Goal: Information Seeking & Learning: Check status

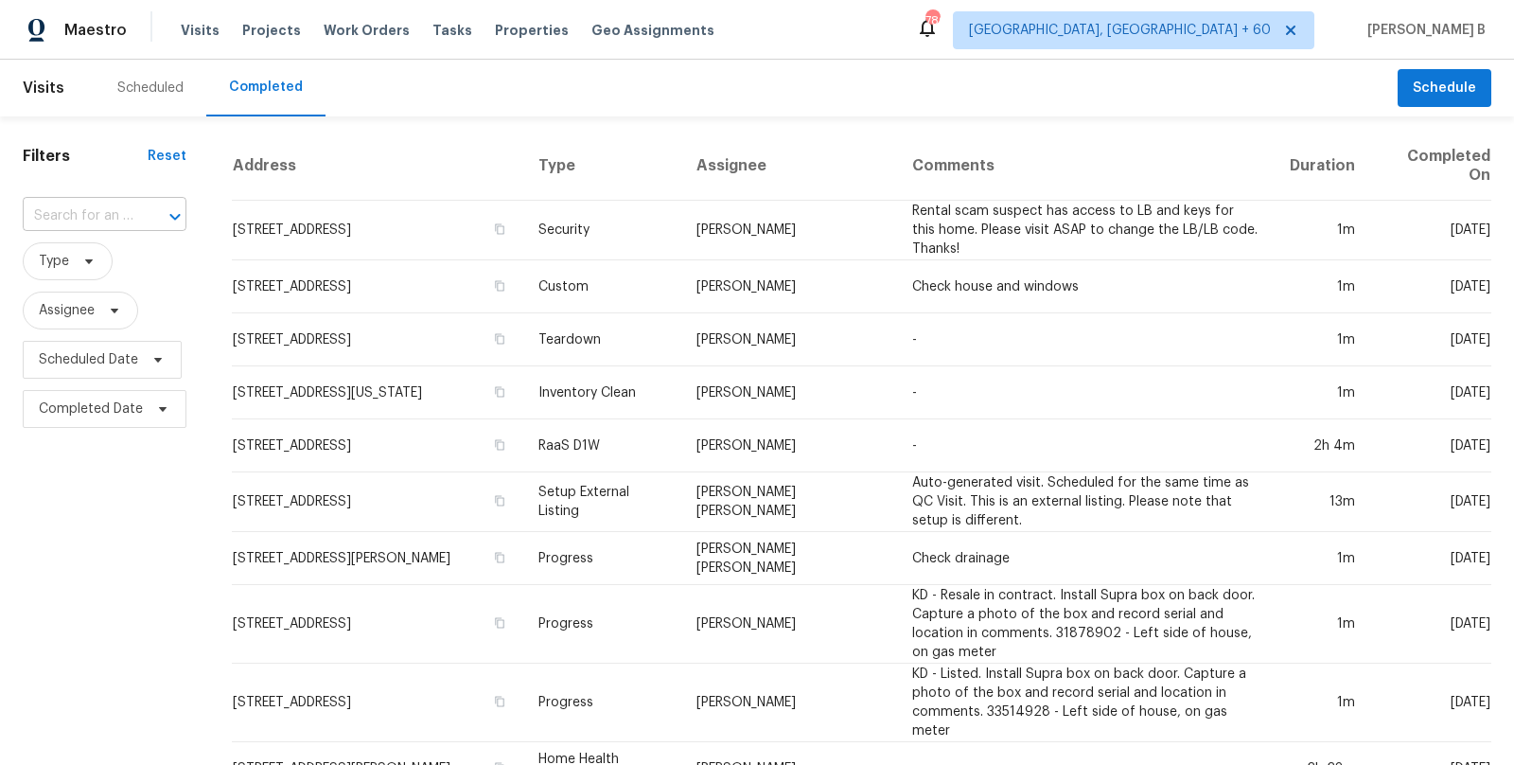
click at [107, 202] on input "text" at bounding box center [78, 216] width 111 height 29
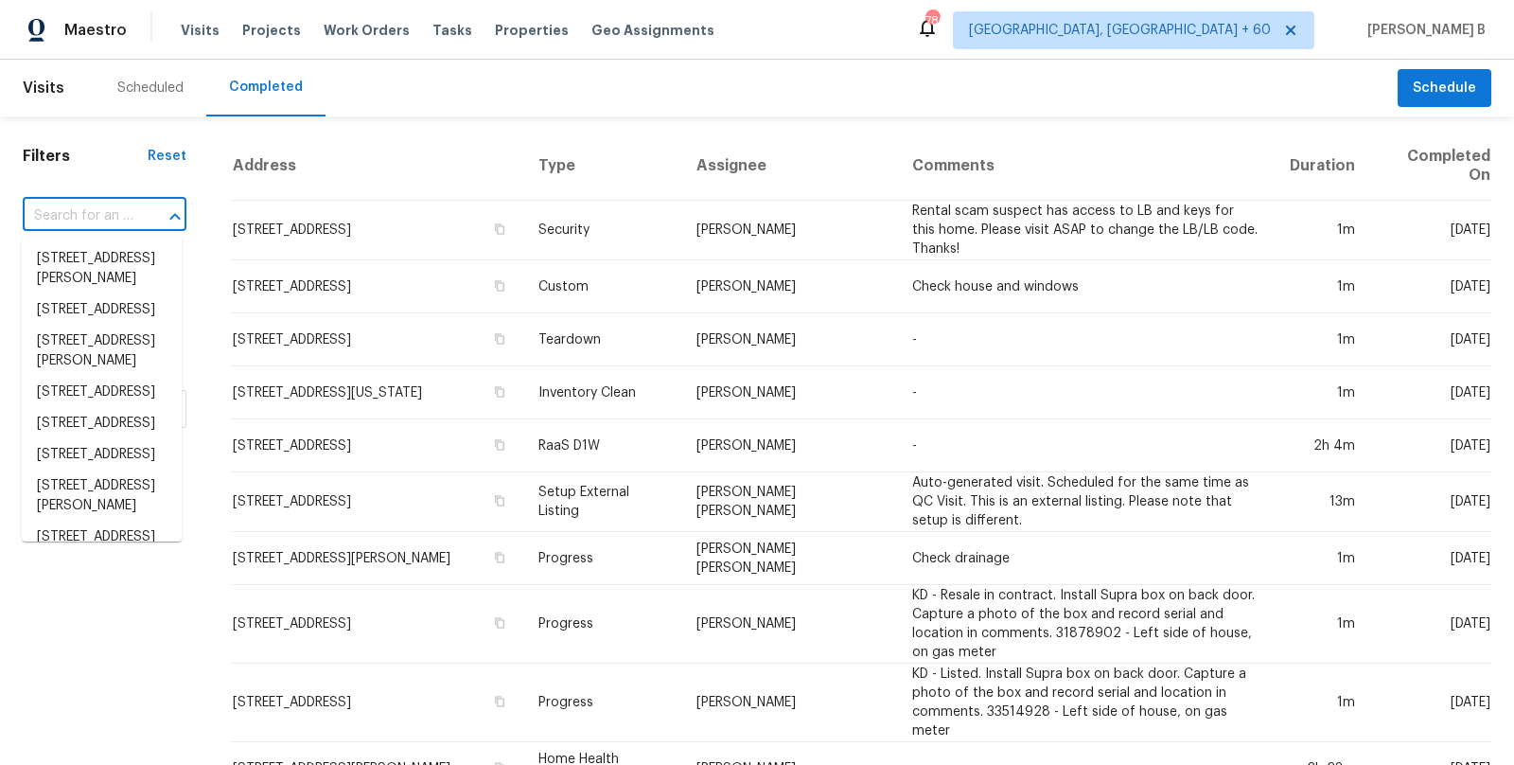
paste input "[STREET_ADDRESS]"
type input "[STREET_ADDRESS]"
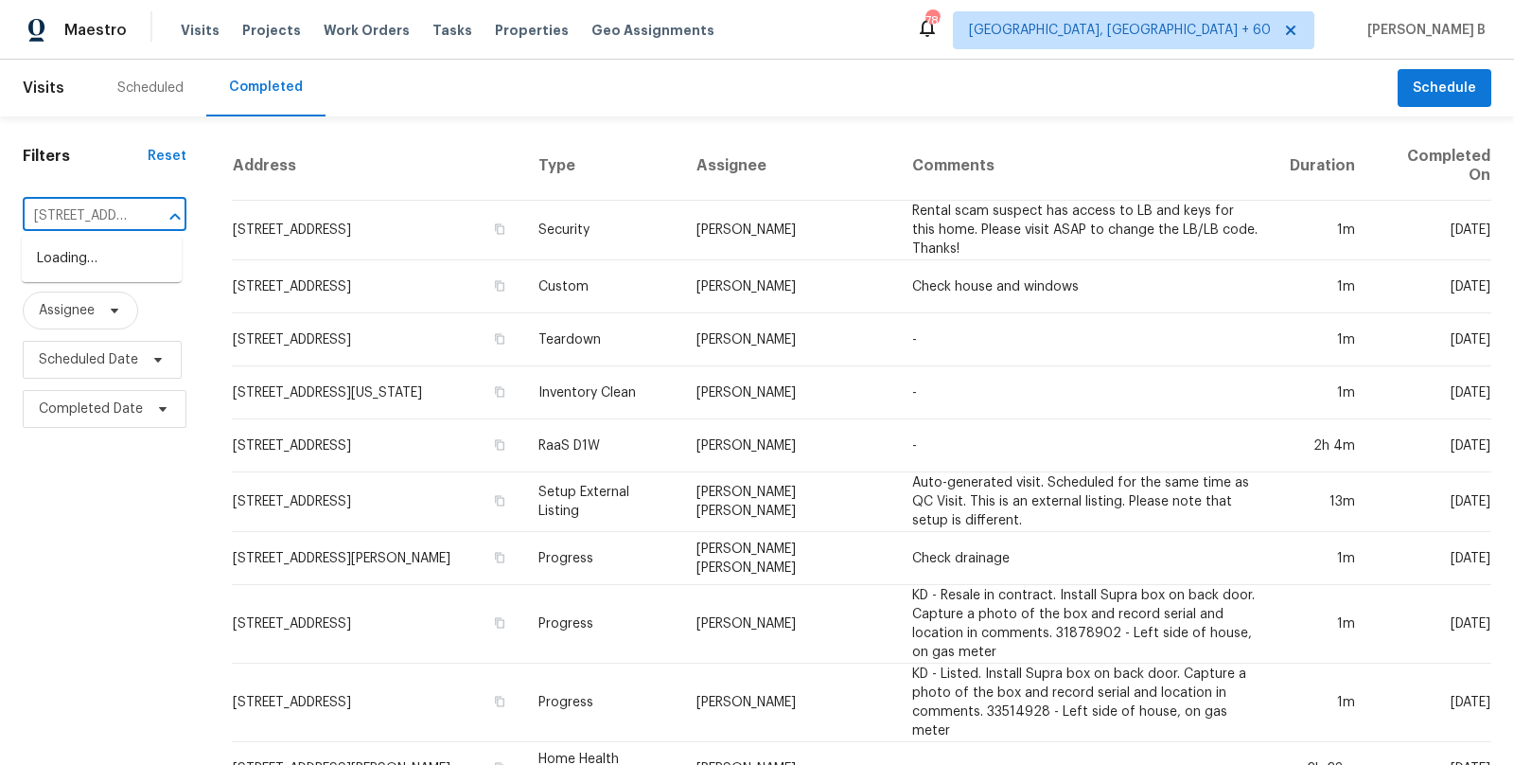
scroll to position [0, 133]
click at [120, 267] on li "[STREET_ADDRESS]" at bounding box center [102, 258] width 160 height 31
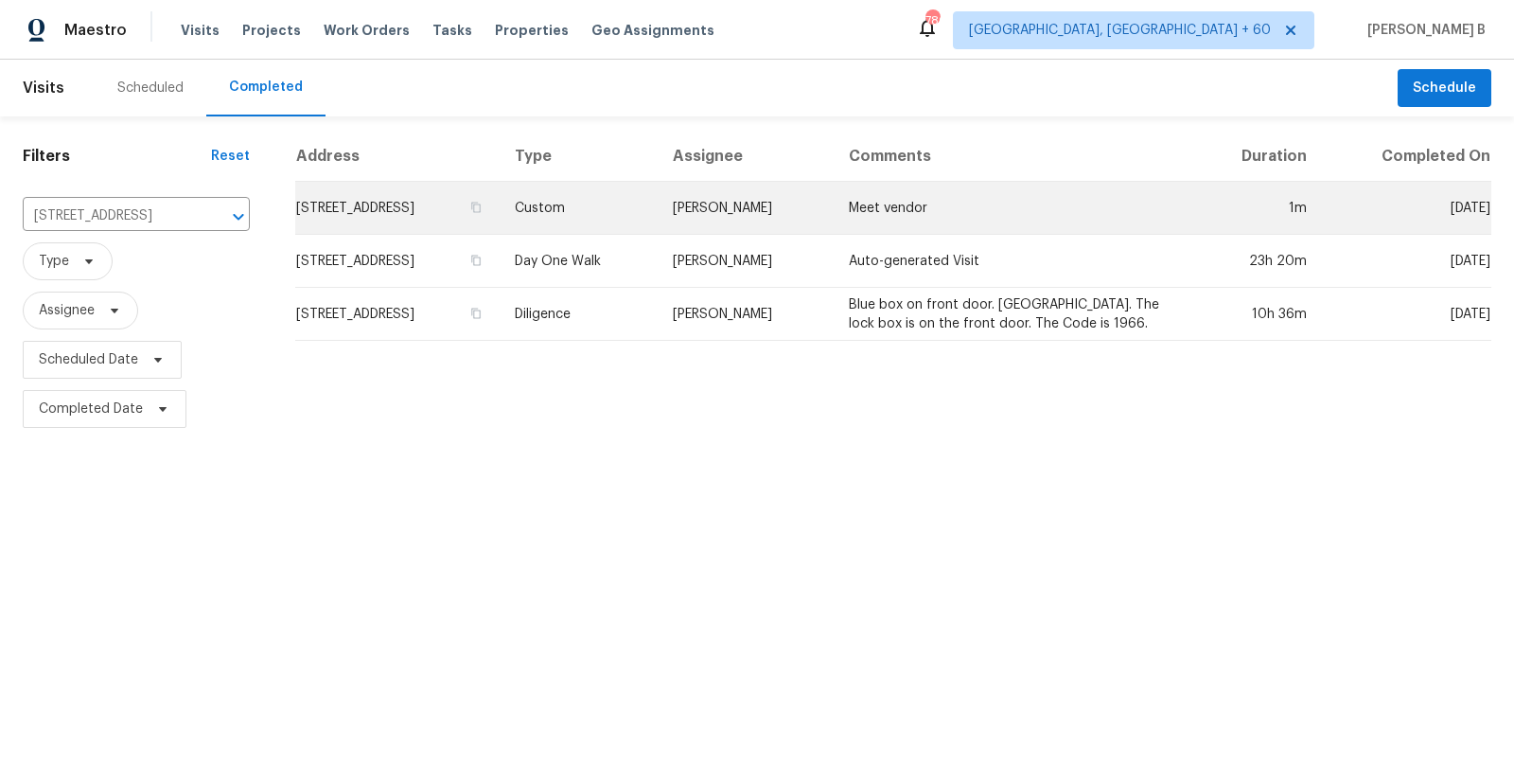
click at [759, 207] on td "[PERSON_NAME]" at bounding box center [746, 208] width 176 height 53
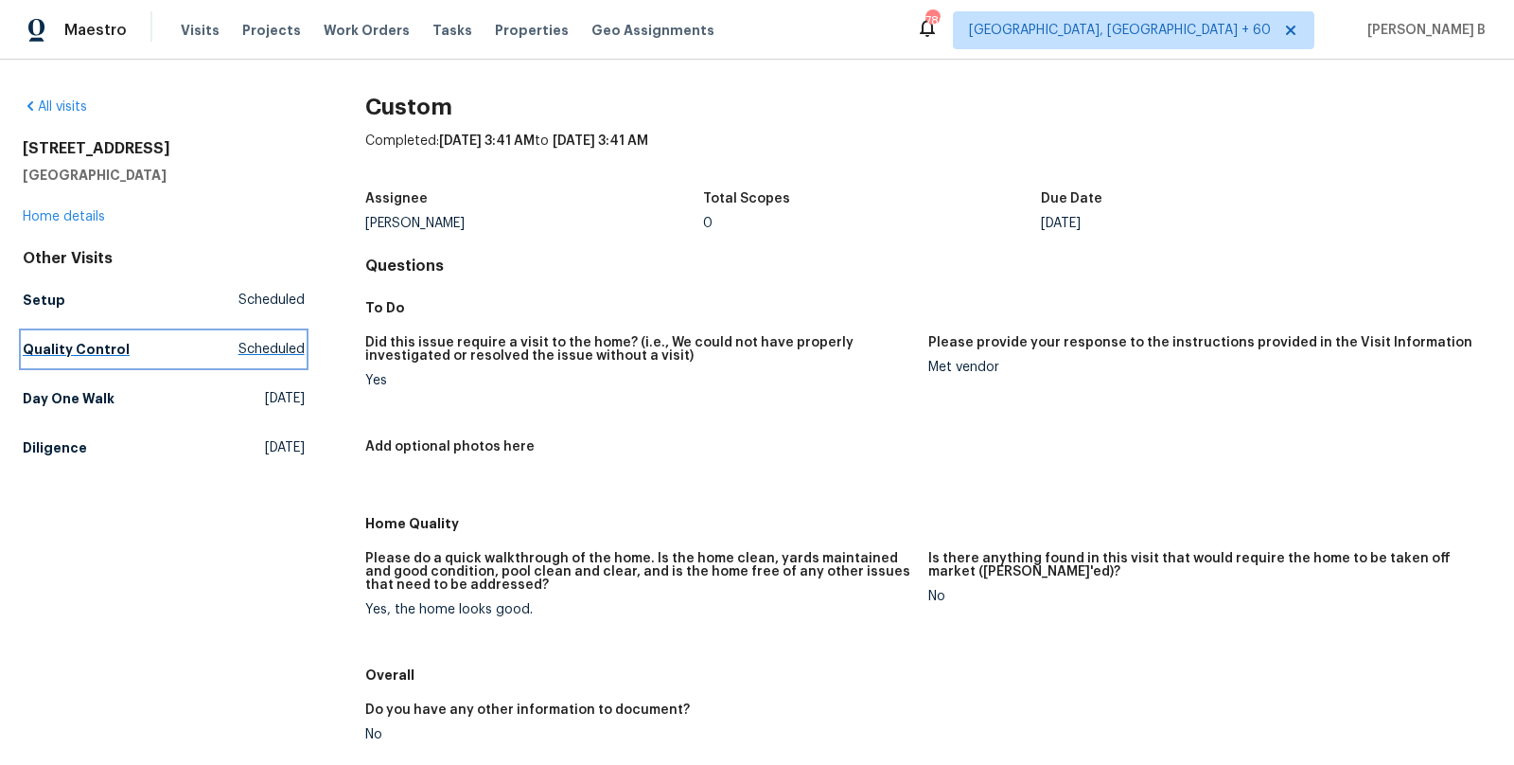
click at [280, 345] on span "Scheduled" at bounding box center [271, 349] width 66 height 19
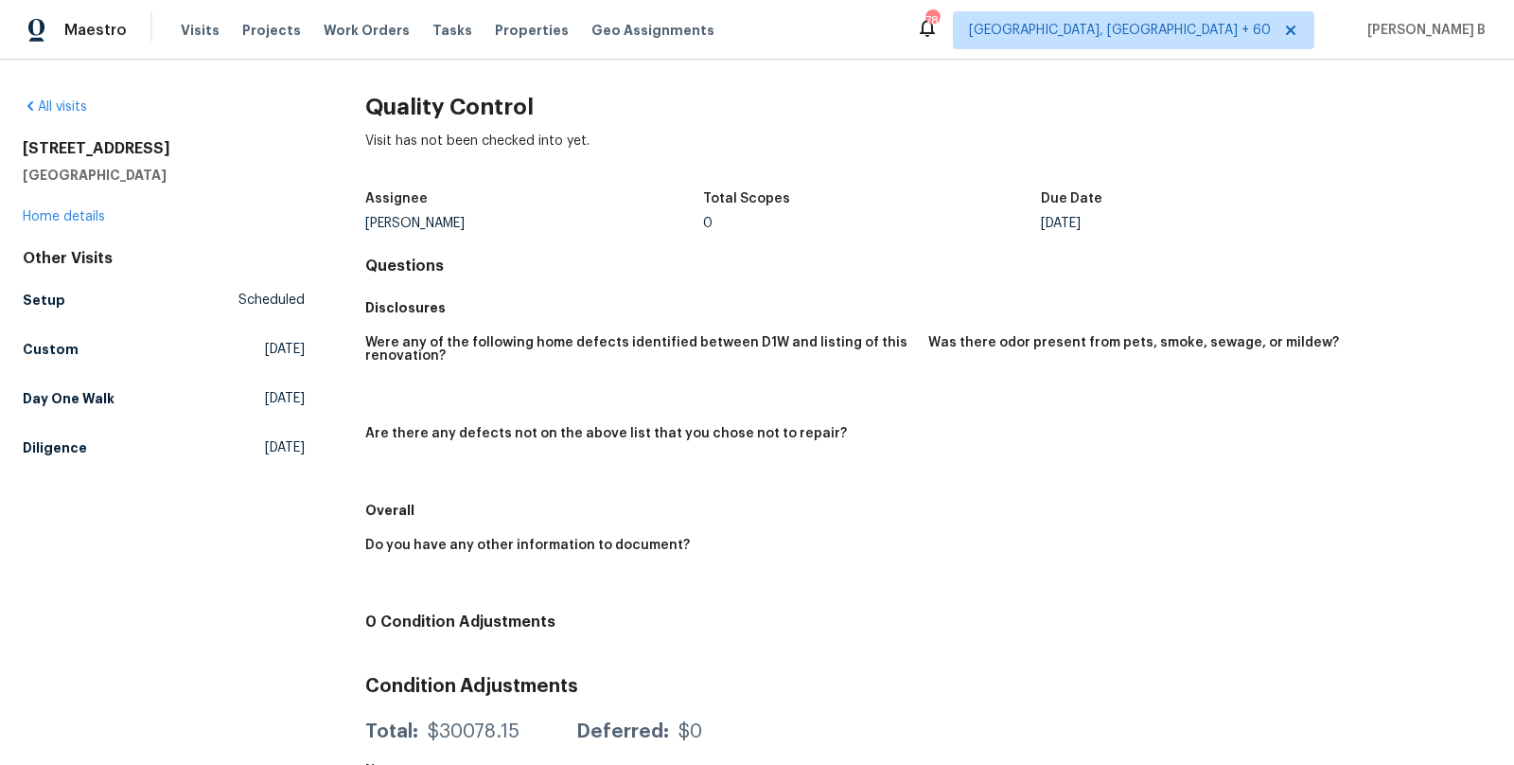
click at [238, 465] on div "All visits [STREET_ADDRESS][PERSON_NAME] Home details Other Visits Setup Schedu…" at bounding box center [164, 454] width 282 height 715
click at [246, 458] on link "Diligence [DATE]" at bounding box center [164, 448] width 282 height 34
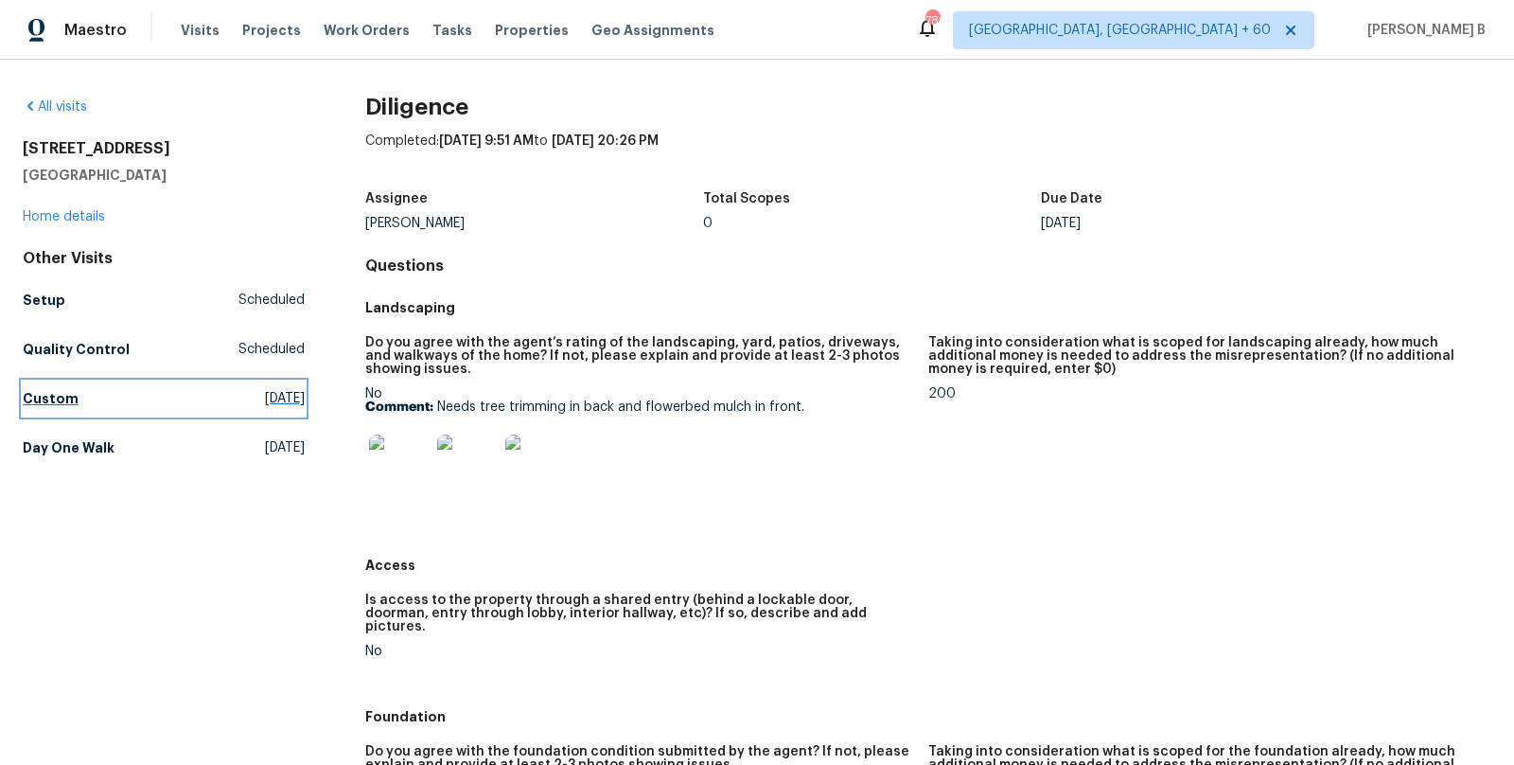
click at [265, 405] on span "[DATE]" at bounding box center [285, 398] width 40 height 19
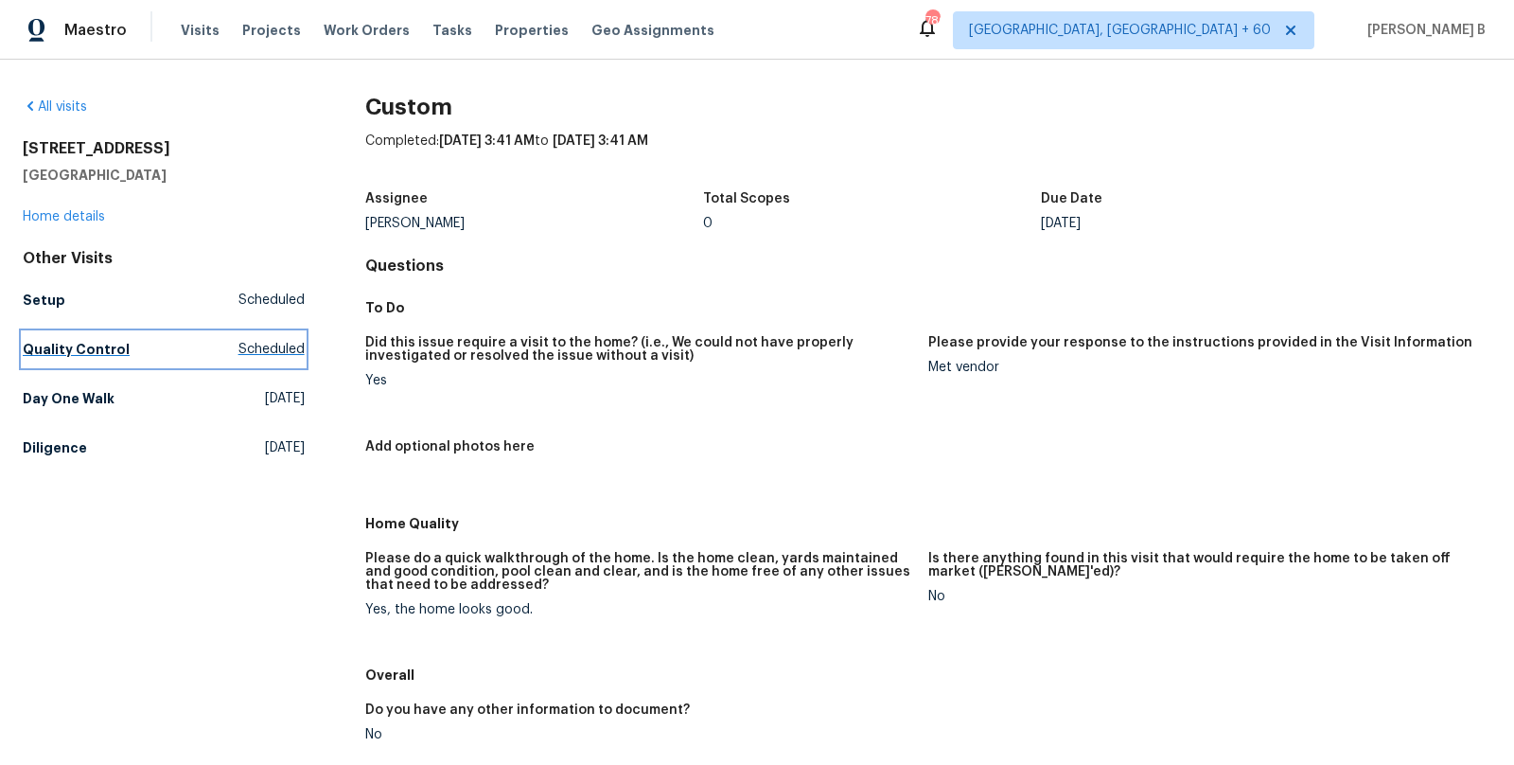
click at [251, 355] on span "Scheduled" at bounding box center [271, 349] width 66 height 19
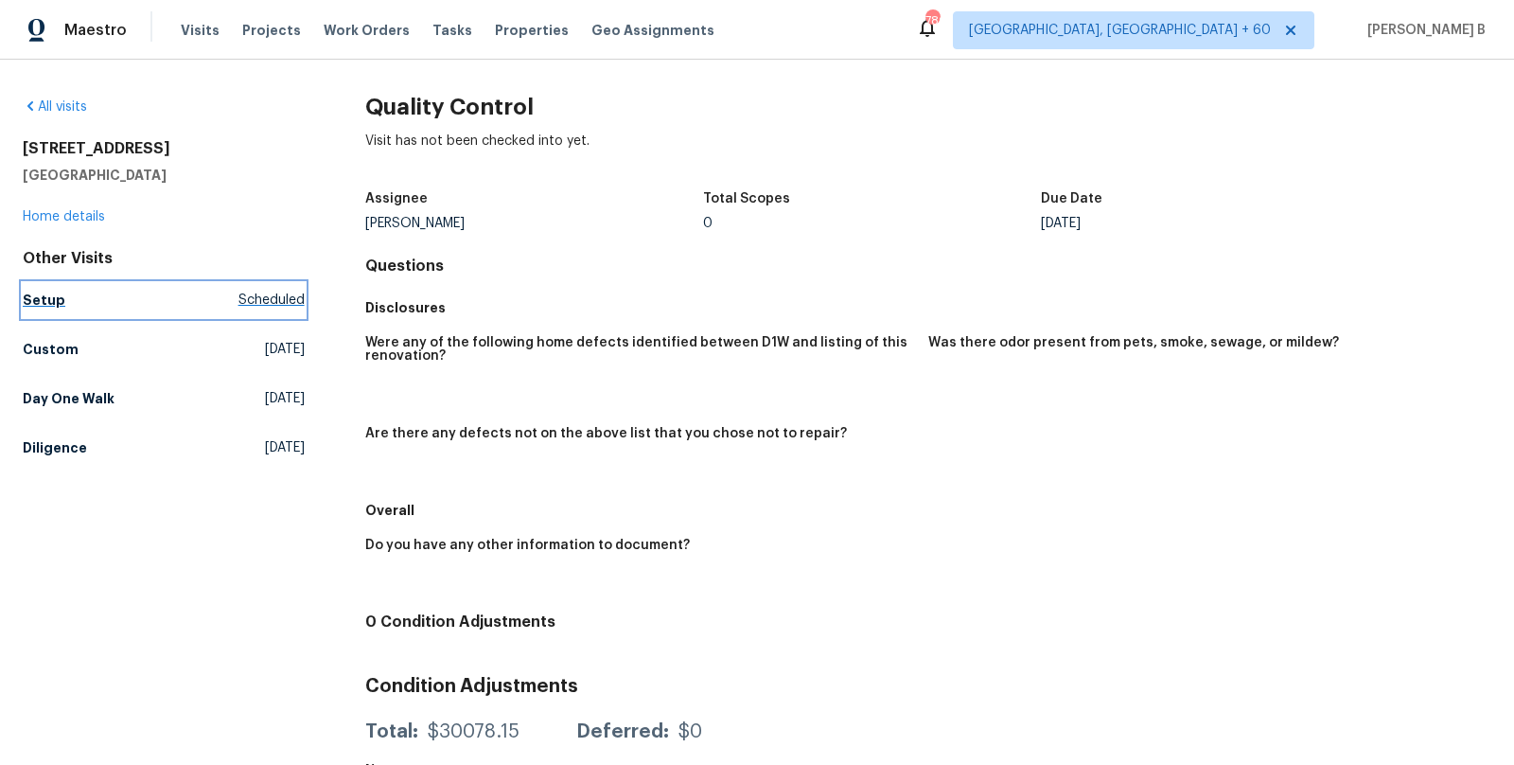
click at [192, 300] on link "Setup Scheduled" at bounding box center [164, 300] width 282 height 34
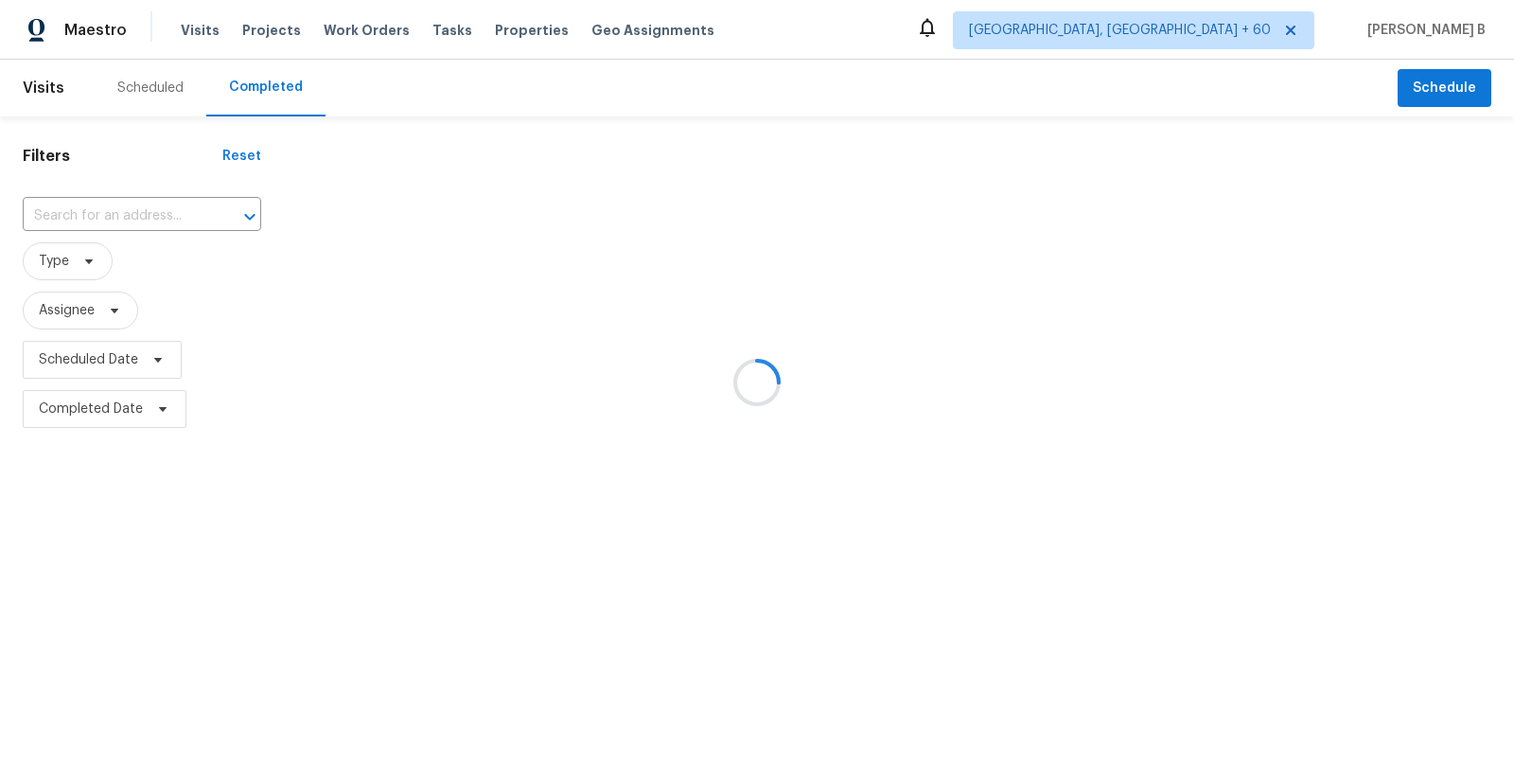
click at [67, 249] on div at bounding box center [757, 382] width 1514 height 765
click at [138, 208] on div at bounding box center [757, 382] width 1514 height 765
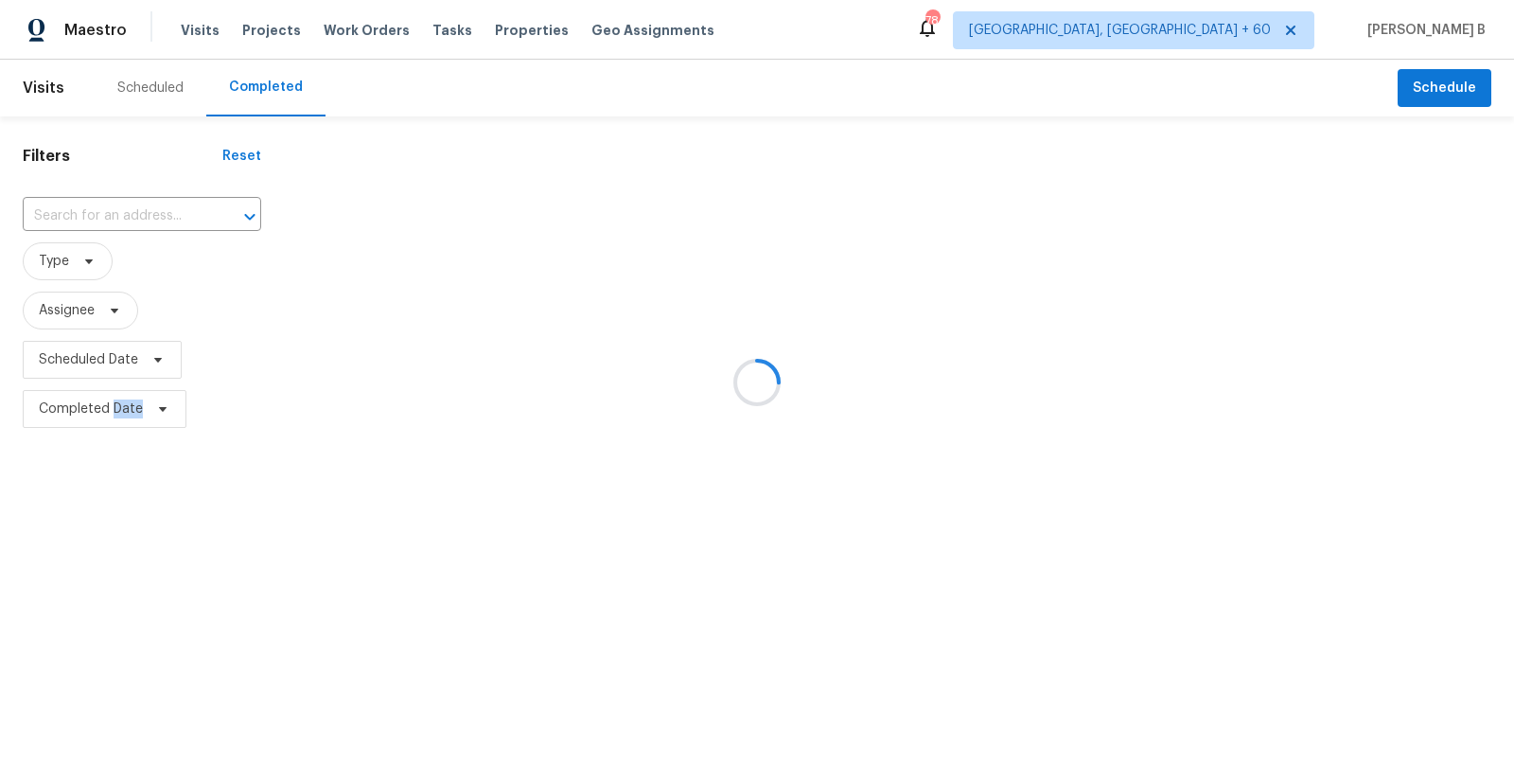
click at [138, 208] on div at bounding box center [757, 382] width 1514 height 765
click at [143, 212] on div at bounding box center [757, 382] width 1514 height 765
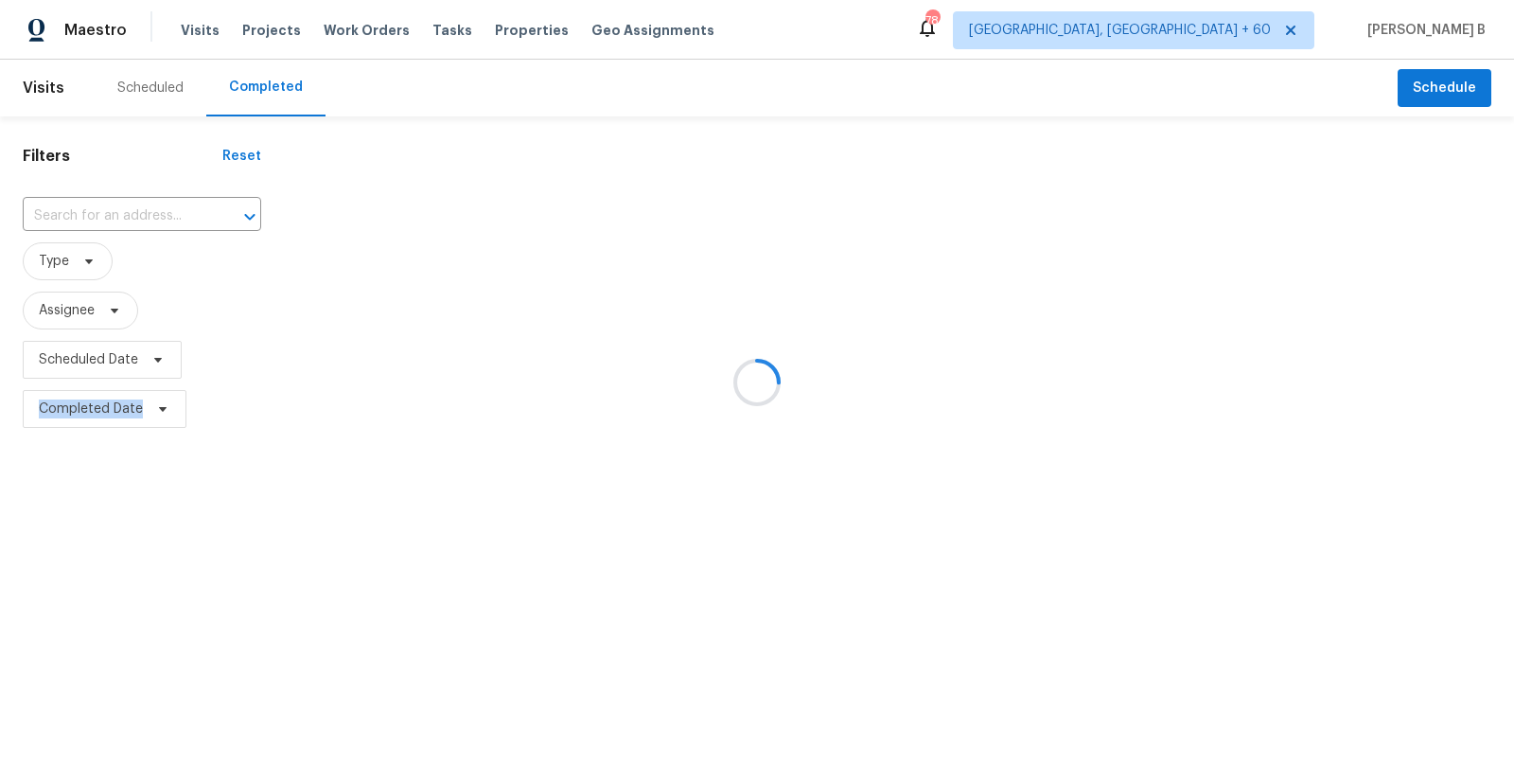
click at [143, 212] on div at bounding box center [757, 382] width 1514 height 765
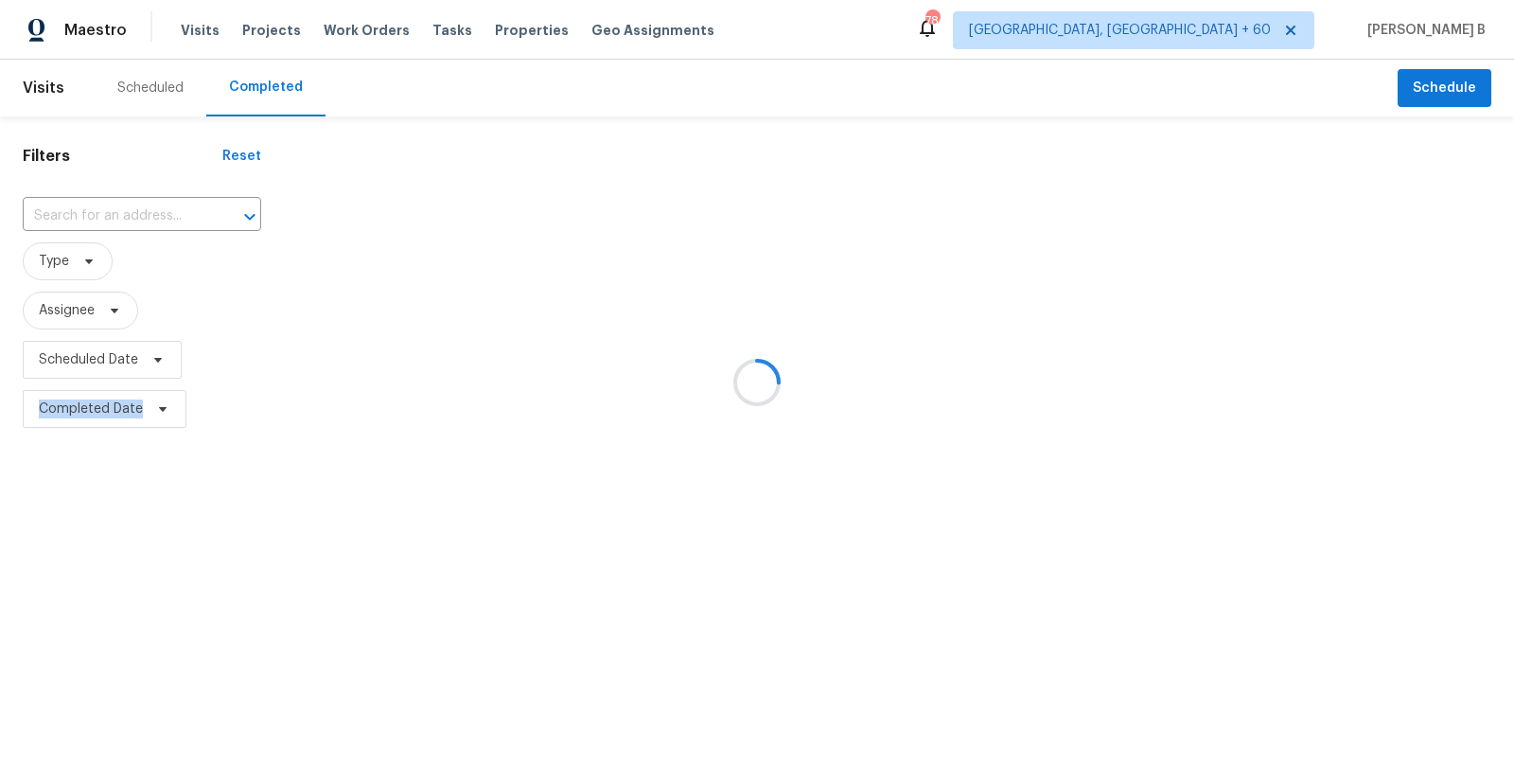
click at [143, 212] on div at bounding box center [757, 382] width 1514 height 765
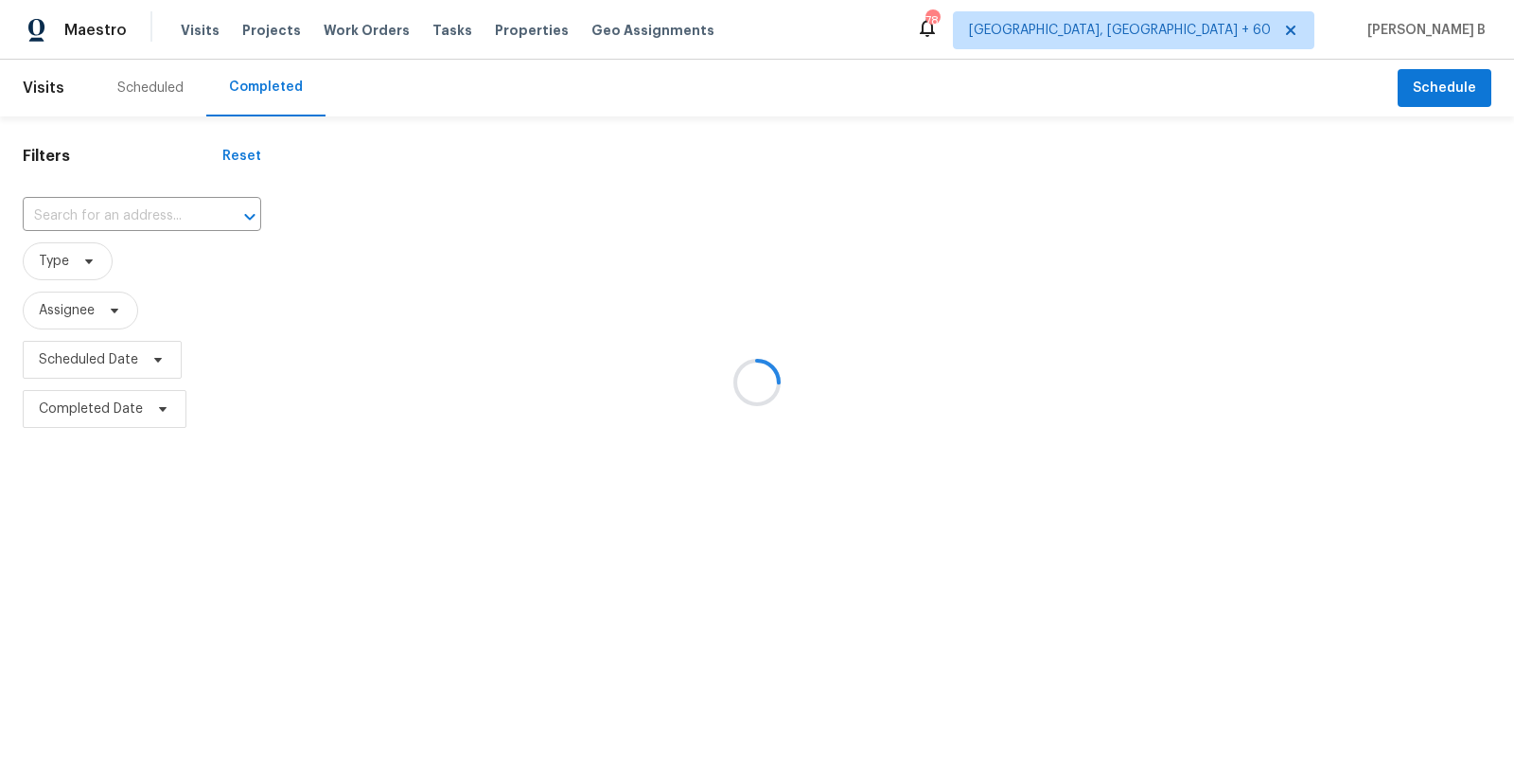
click at [144, 212] on div at bounding box center [757, 382] width 1514 height 765
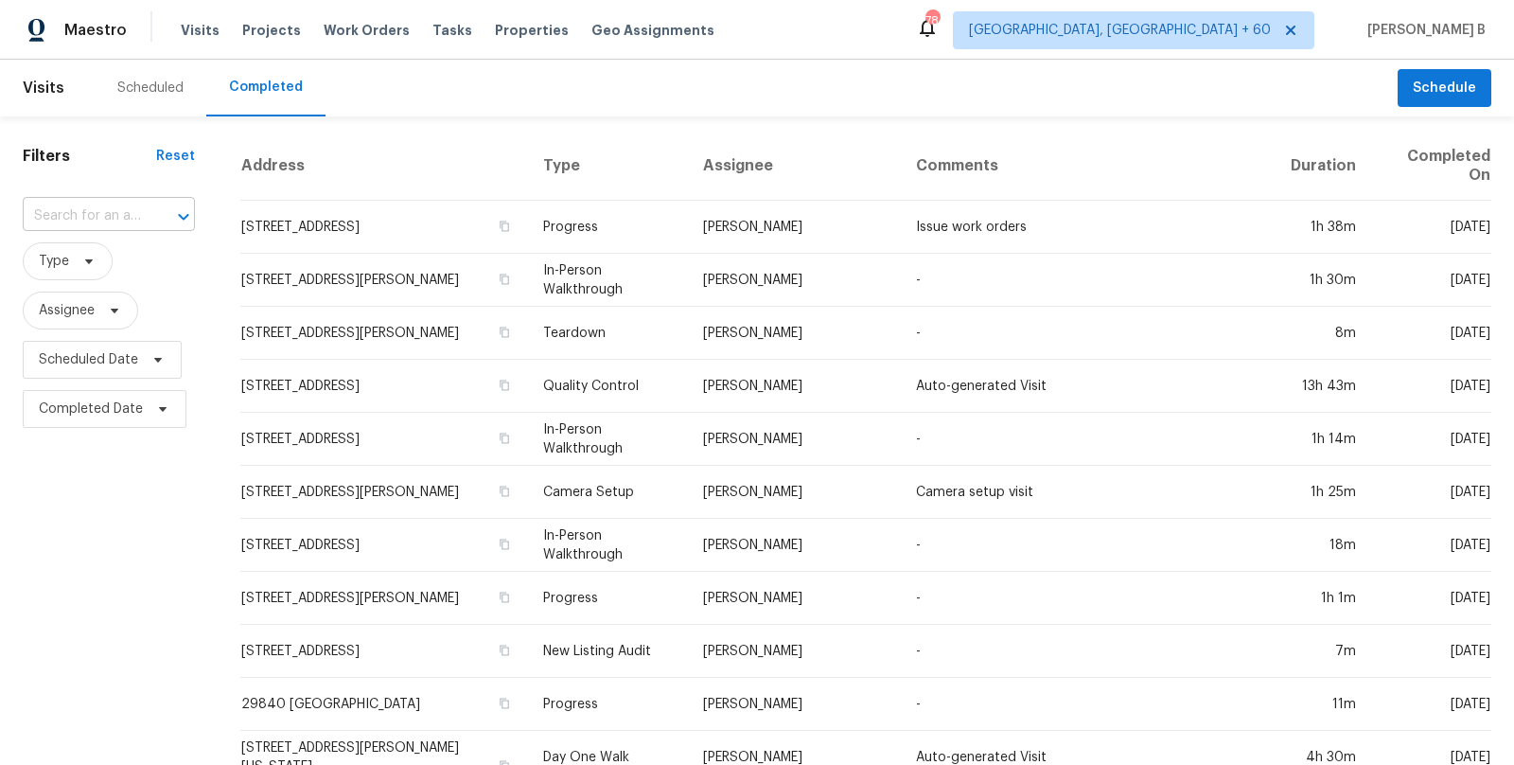
click at [140, 210] on input "text" at bounding box center [82, 216] width 119 height 29
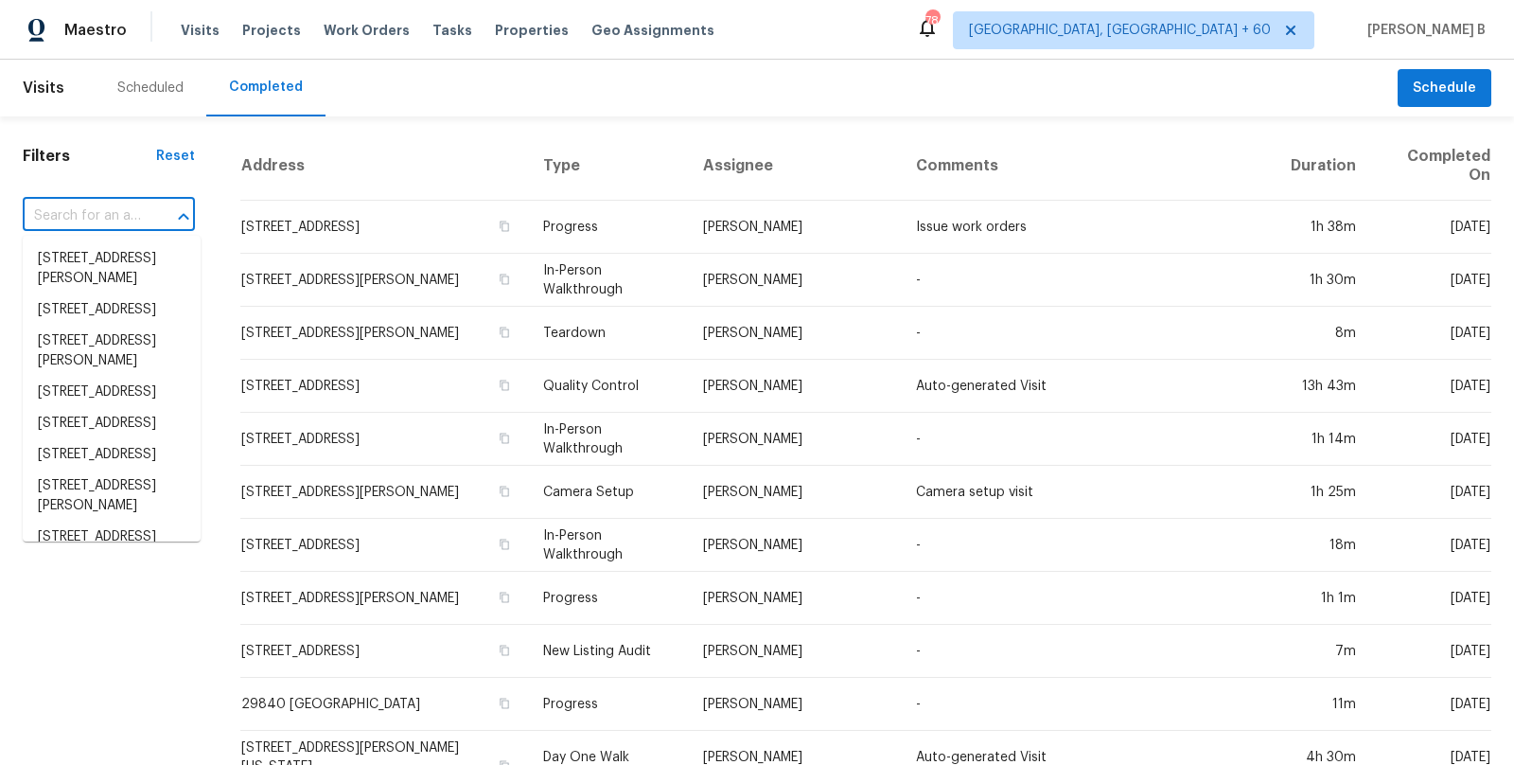
paste input "413 S Lake Mirage Dr, Gilbert, AZ 85233"
type input "413 S Lake Mirage Dr, Gilbert, AZ 85233"
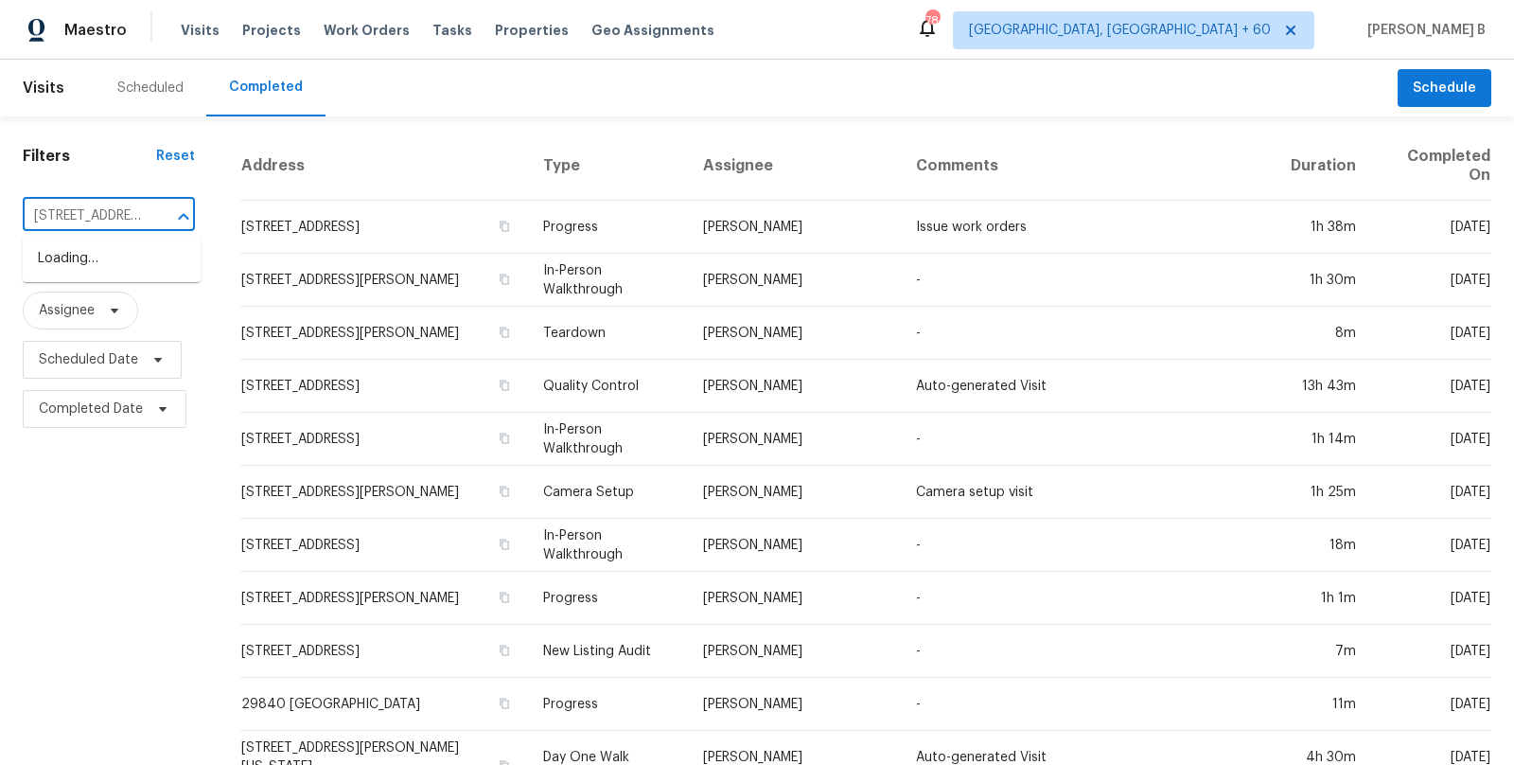
scroll to position [0, 131]
click at [154, 266] on li "413 S Lake Mirage Dr, Gilbert, AZ 85233" at bounding box center [112, 268] width 178 height 51
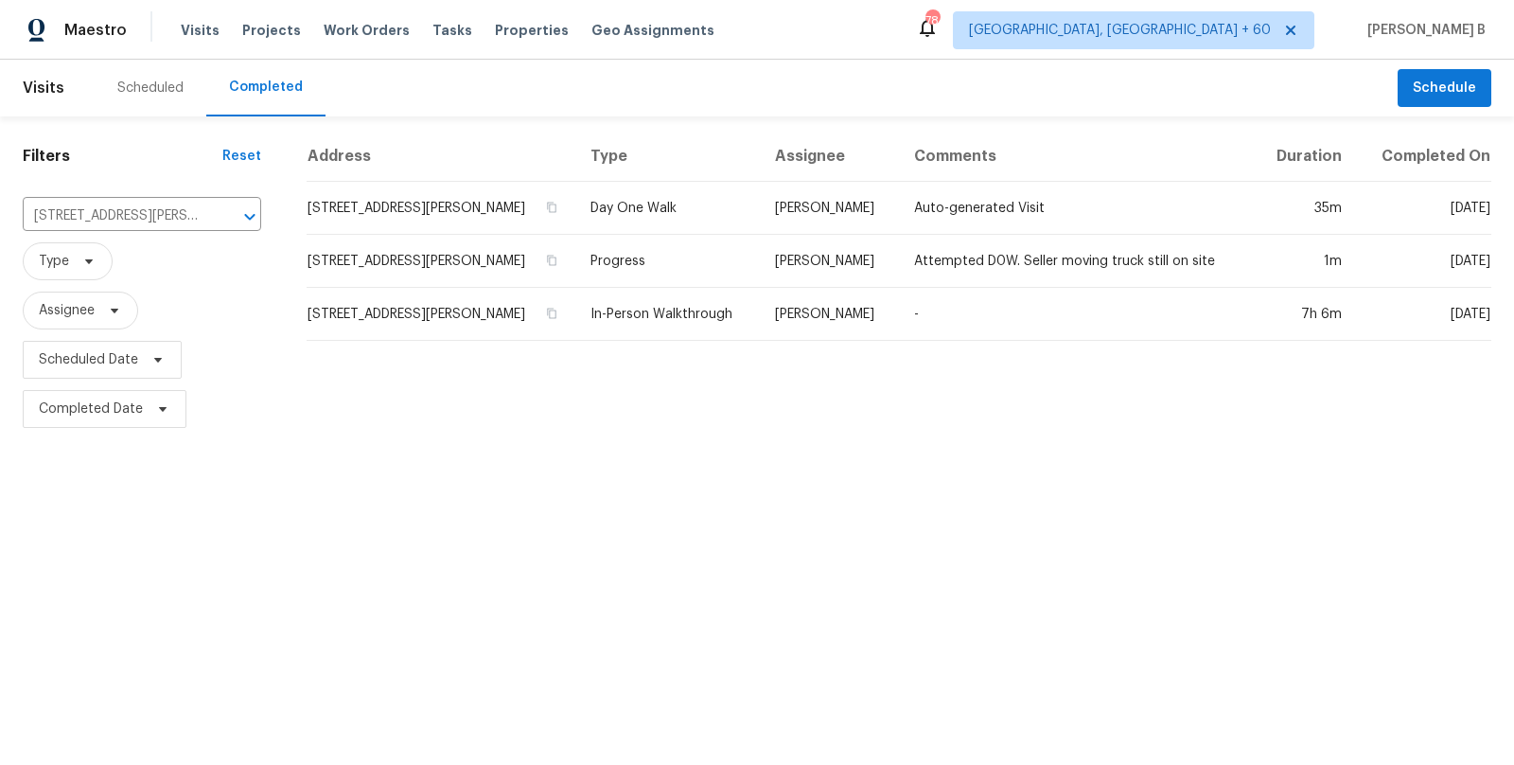
click at [650, 219] on td "Day One Walk" at bounding box center [667, 208] width 185 height 53
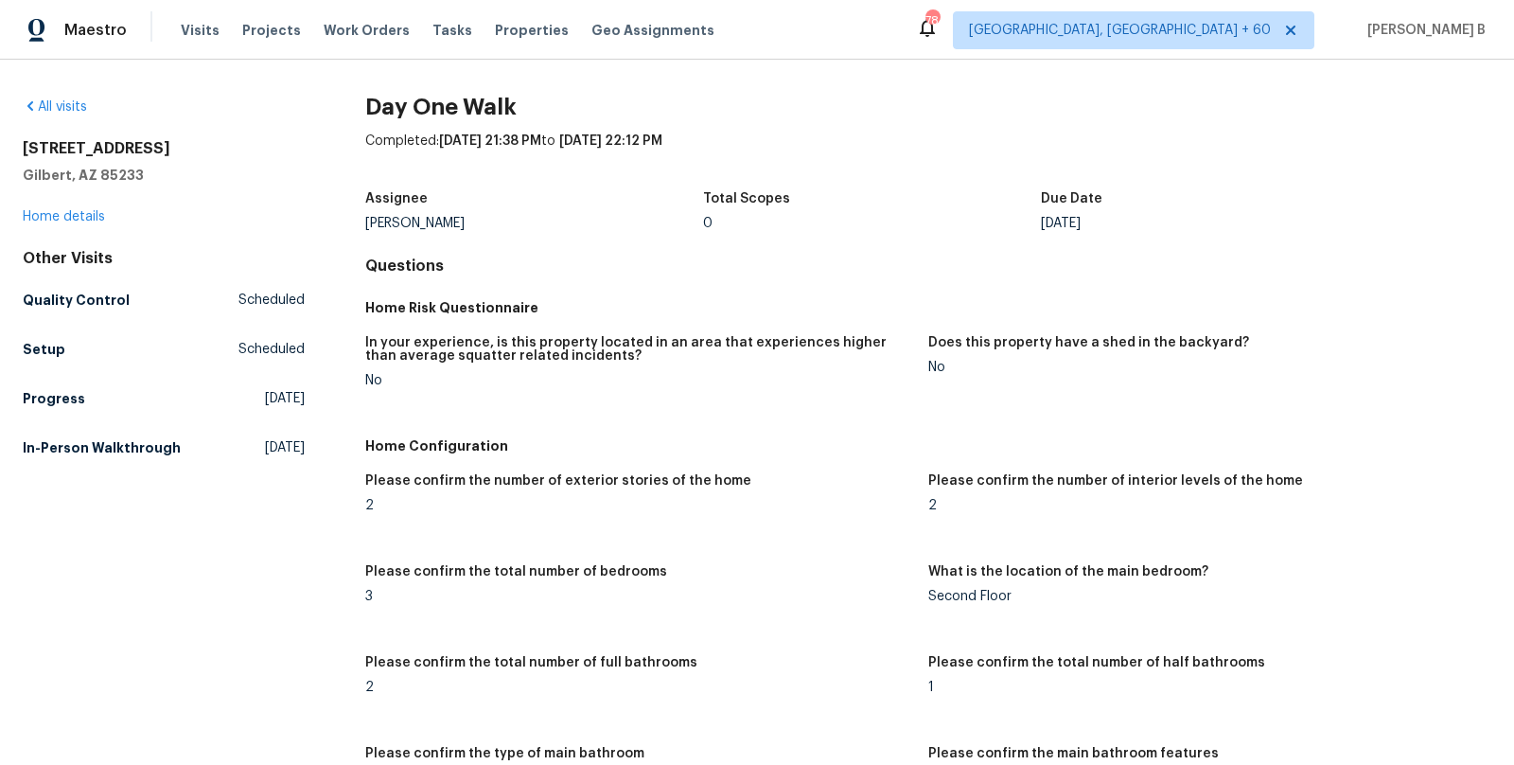
scroll to position [2033, 0]
